Goal: Find specific page/section: Find specific page/section

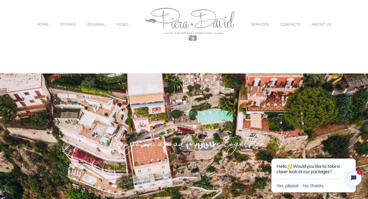
click at [257, 25] on span "SERVICES" at bounding box center [260, 24] width 18 height 4
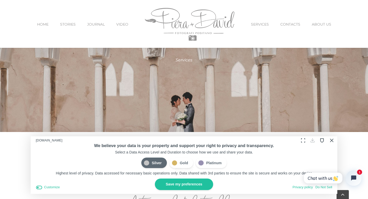
scroll to position [95, 0]
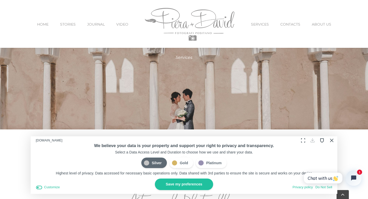
click at [330, 141] on button "Close Cookie Compliance" at bounding box center [331, 140] width 8 height 8
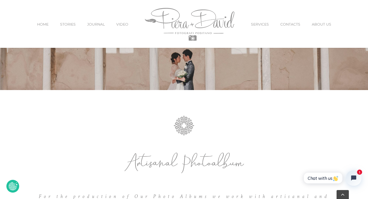
scroll to position [250, 0]
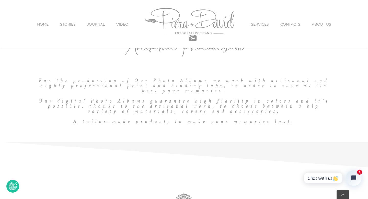
click at [259, 23] on span "SERVICES" at bounding box center [260, 24] width 18 height 4
